Goal: Transaction & Acquisition: Purchase product/service

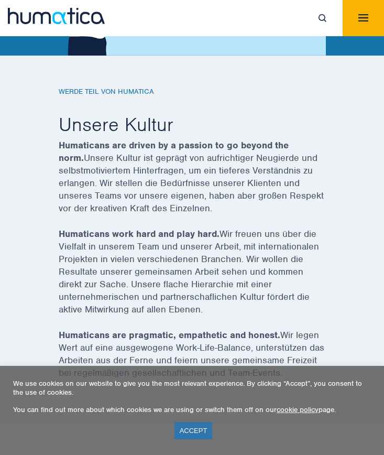
scroll to position [441, 0]
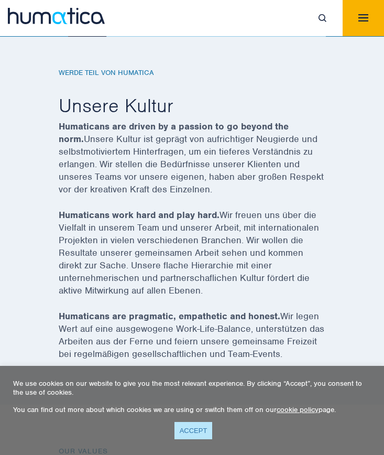
click at [205, 429] on link "ACCEPT" at bounding box center [194, 430] width 38 height 17
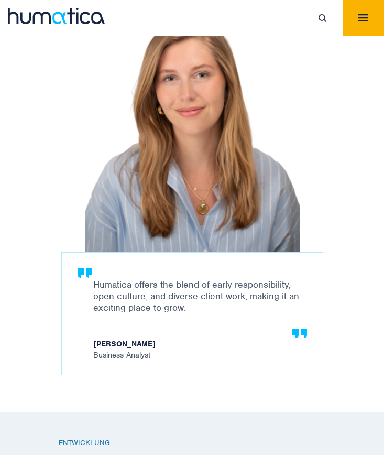
scroll to position [1974, 0]
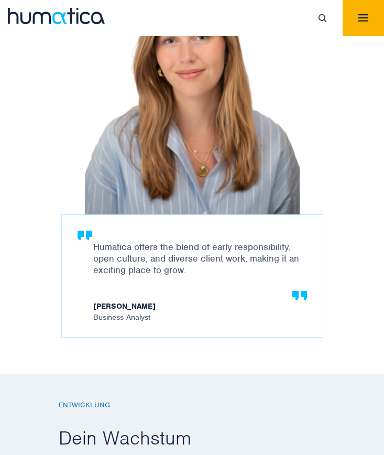
click at [354, 24] on button "Toggle navigation" at bounding box center [363, 18] width 41 height 36
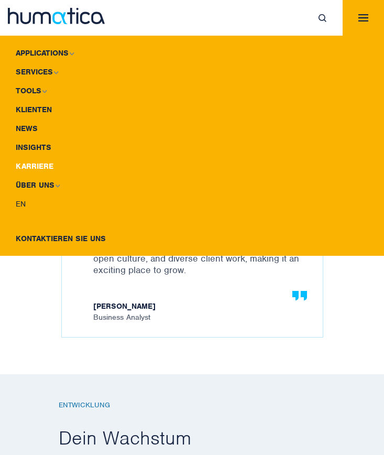
click at [39, 161] on link "Karriere" at bounding box center [192, 166] width 384 height 19
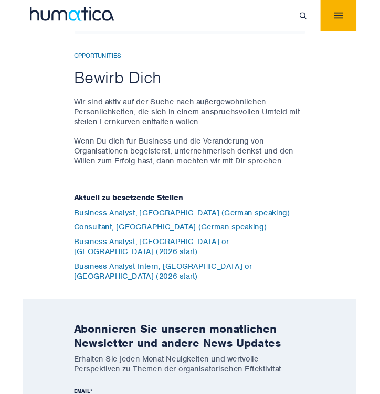
scroll to position [4018, 0]
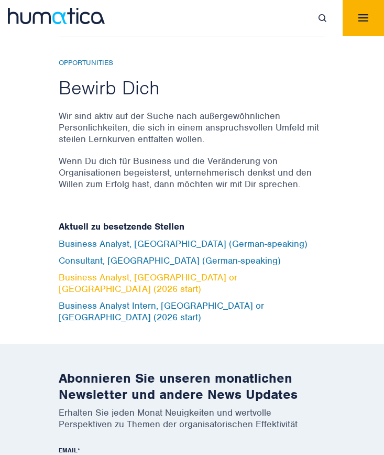
click at [148, 282] on link "Business Analyst, [GEOGRAPHIC_DATA] or [GEOGRAPHIC_DATA] (2026 start)" at bounding box center [148, 283] width 179 height 23
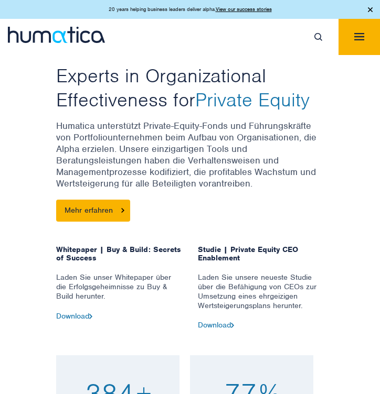
scroll to position [385, 0]
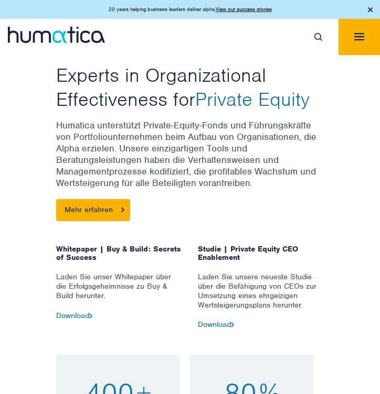
click at [270, 93] on span "Private Equity" at bounding box center [252, 99] width 114 height 24
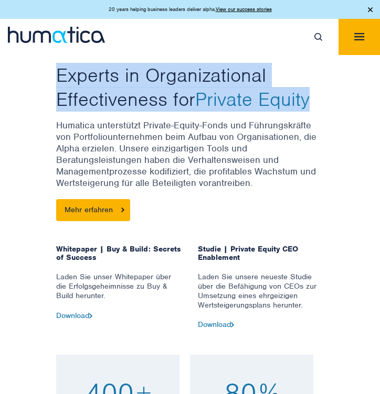
drag, startPoint x: 311, startPoint y: 100, endPoint x: 21, endPoint y: 84, distance: 290.9
click at [20, 84] on div "EXPERTISE Experts in Organizational Effectiveness for Private Equity Mehr erfah…" at bounding box center [190, 184] width 380 height 342
copy div "EXPERTISE Experts in Organizational Effectiveness for Private Equity"
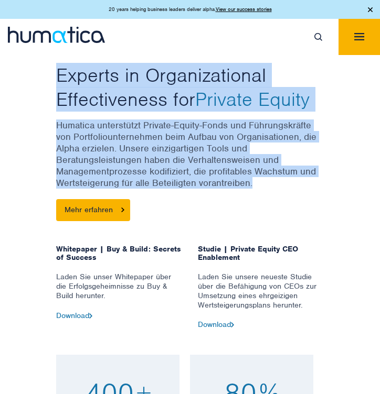
drag, startPoint x: 259, startPoint y: 180, endPoint x: 48, endPoint y: 80, distance: 233.6
click at [48, 80] on div "EXPERTISE Experts in Organizational Effectiveness for Private Equity Humatica u…" at bounding box center [189, 183] width 283 height 289
copy div "EXPERTISE Experts in Organizational Effectiveness for Private Equity Humatica u…"
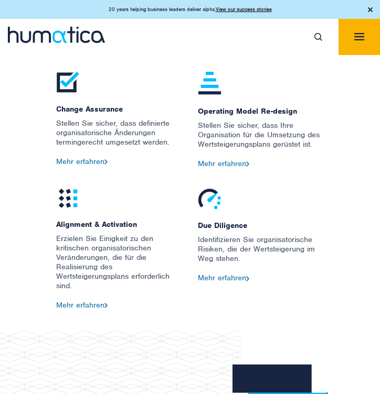
scroll to position [1643, 0]
